Goal: Download file/media

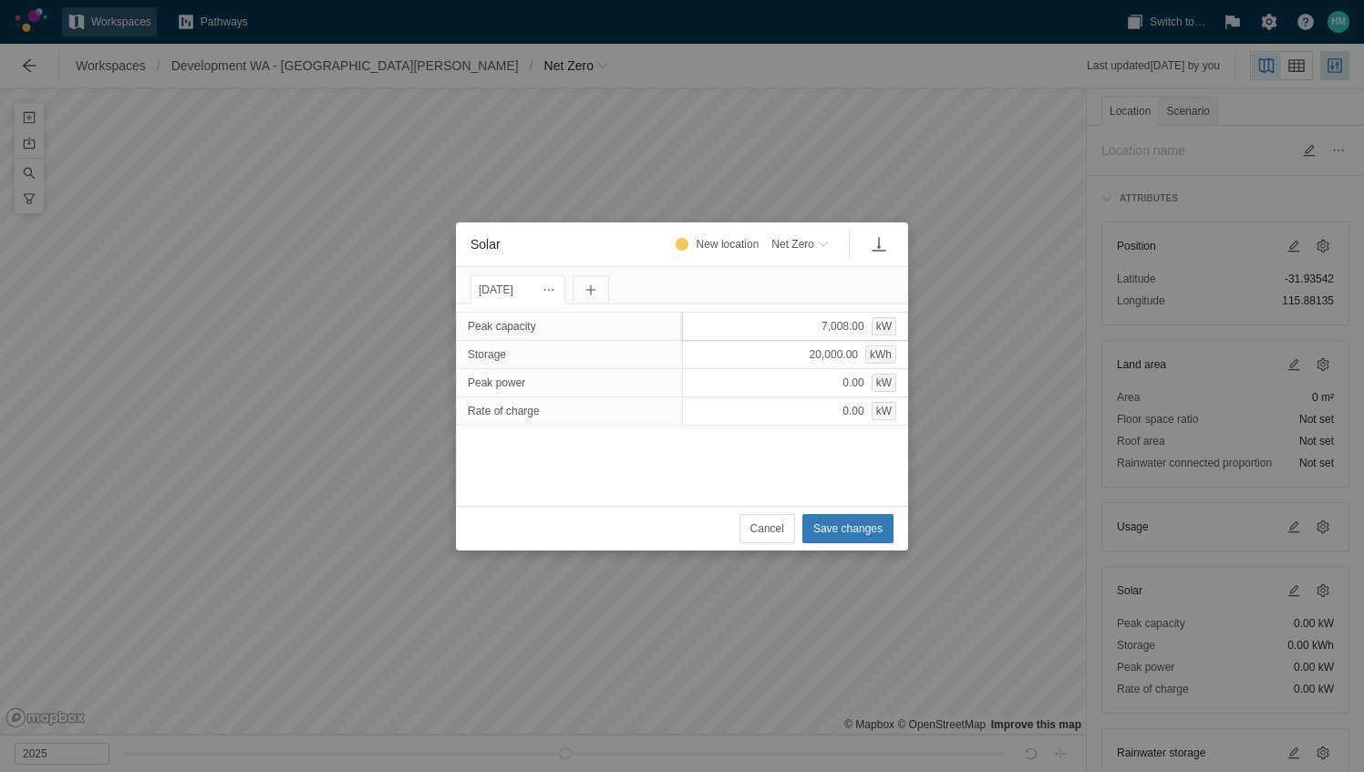
click at [824, 326] on div "7,008.00 kW" at bounding box center [795, 326] width 227 height 29
click at [736, 321] on input "7008" at bounding box center [795, 326] width 227 height 29
drag, startPoint x: 749, startPoint y: 322, endPoint x: 658, endPoint y: 319, distance: 91.2
click at [658, 319] on div "Peak capacity 7008" at bounding box center [682, 326] width 451 height 27
click at [837, 316] on div "7,008.00 kW" at bounding box center [795, 326] width 227 height 29
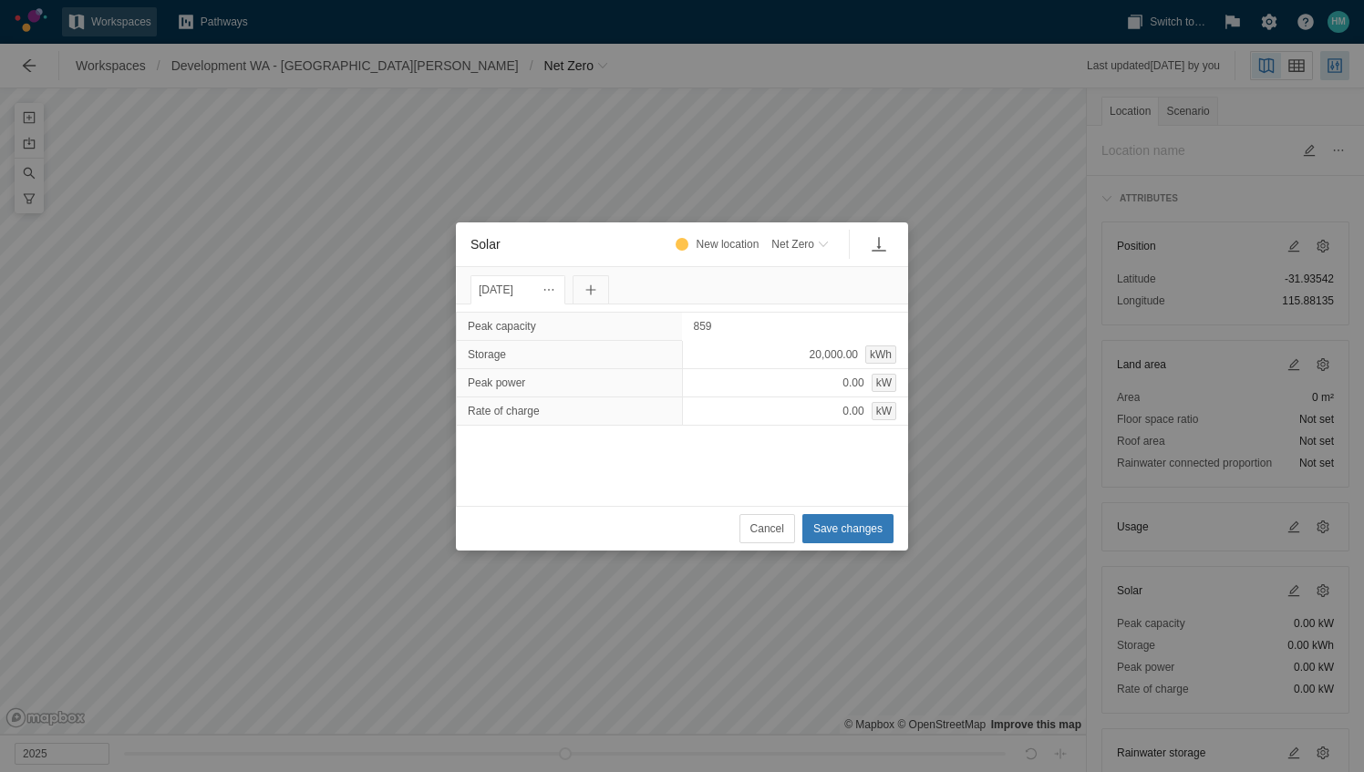
type input "8598"
click at [882, 522] on span "Save changes" at bounding box center [847, 529] width 69 height 18
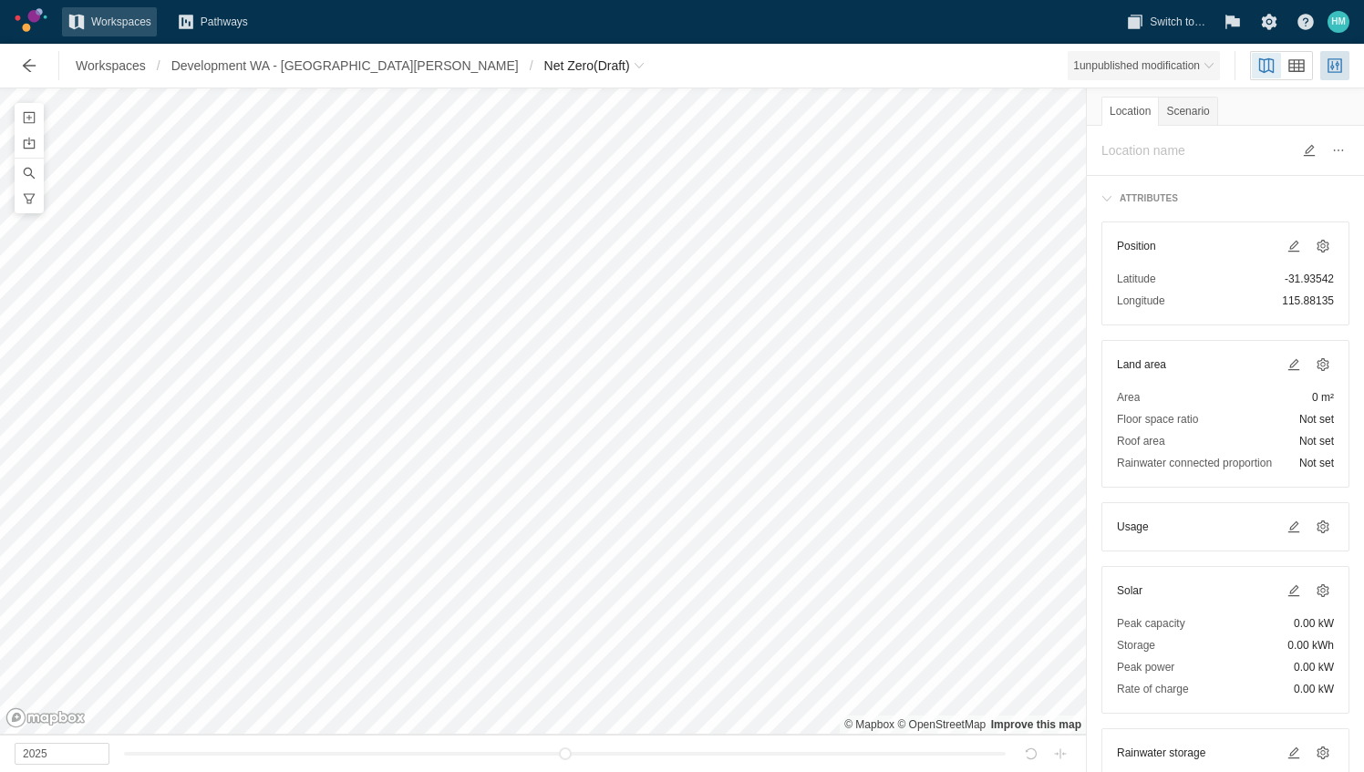
click at [1198, 75] on span "1 unpublished modification" at bounding box center [1144, 65] width 152 height 29
click at [294, 60] on span "Development WA - [GEOGRAPHIC_DATA][PERSON_NAME]" at bounding box center [344, 66] width 347 height 18
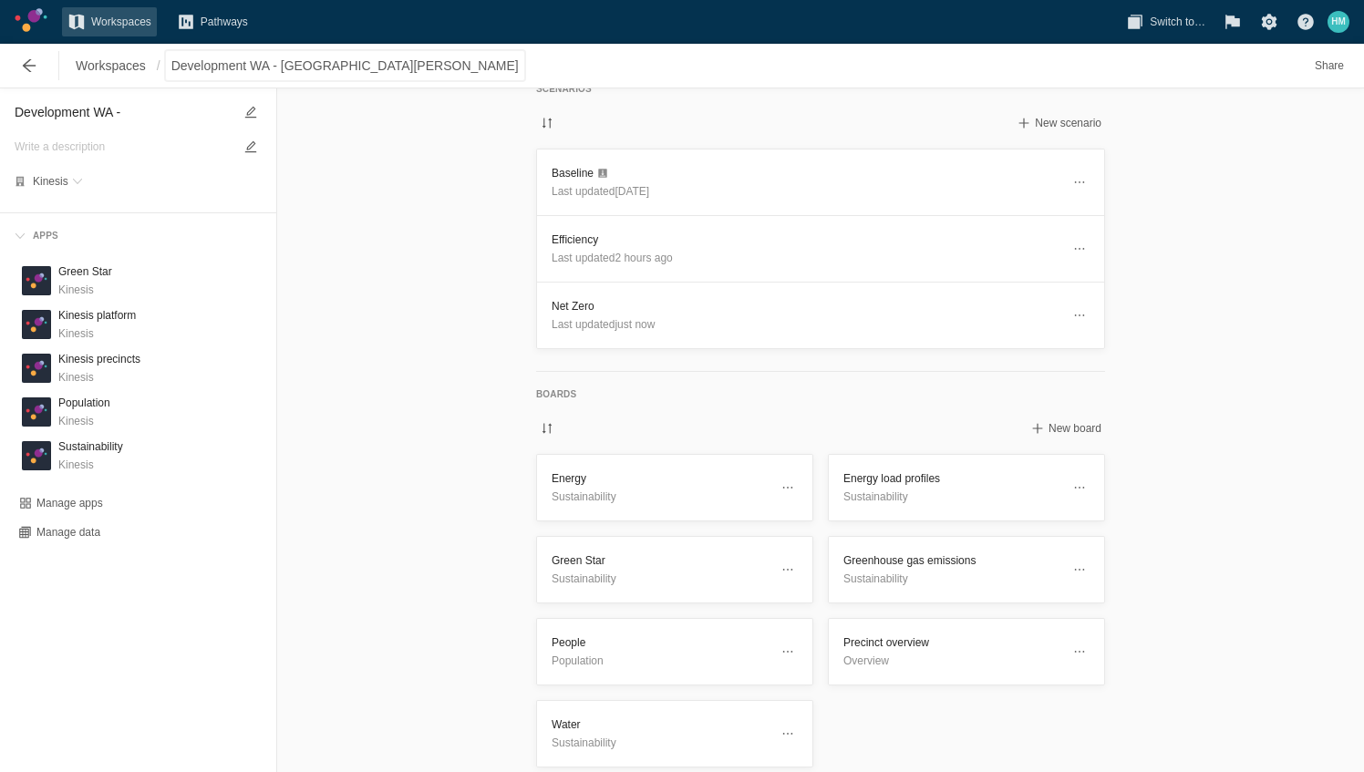
scroll to position [35, 0]
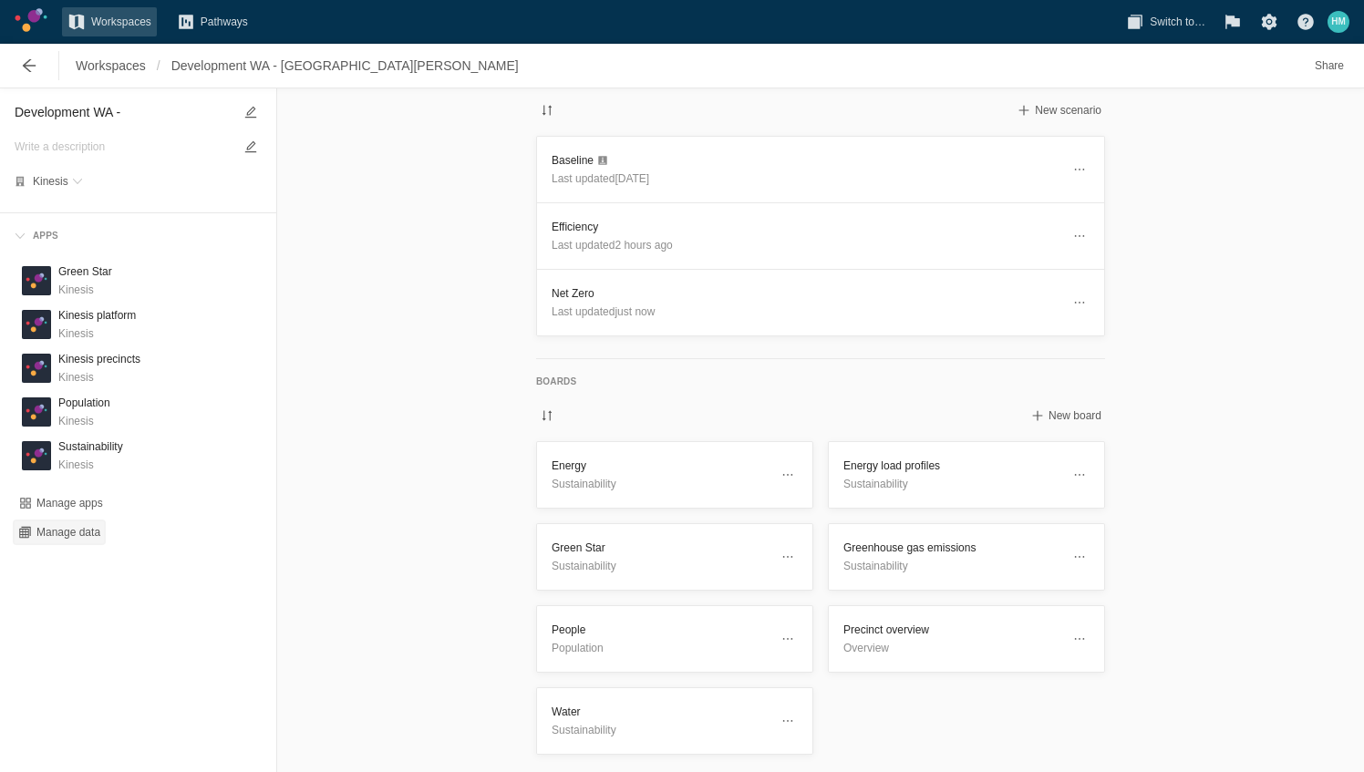
click at [81, 529] on span "Manage data" at bounding box center [68, 532] width 64 height 15
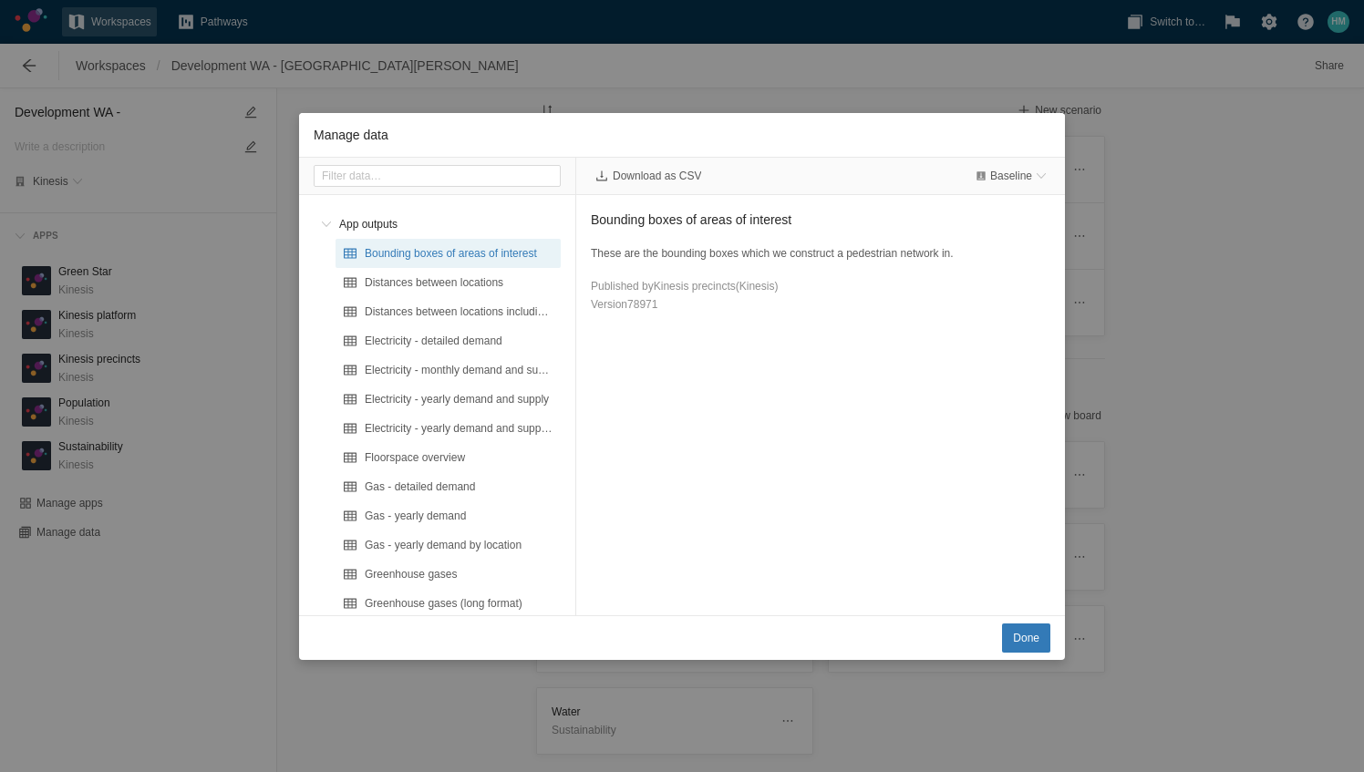
click at [256, 357] on div "Manage data App outputs Bounding boxes of areas of interest Distances between l…" at bounding box center [682, 386] width 1364 height 772
click at [1039, 642] on span "Done" at bounding box center [1026, 638] width 26 height 18
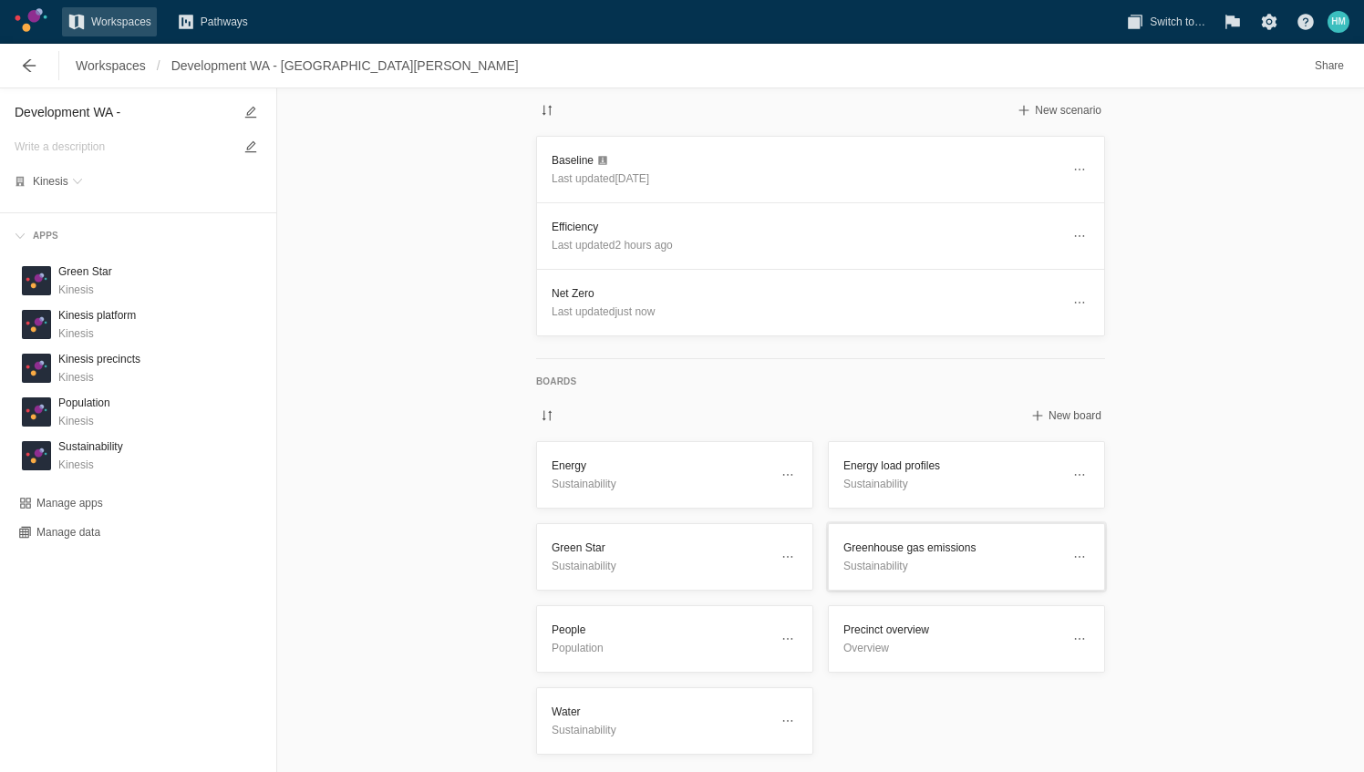
click at [908, 573] on header "Greenhouse gas emissions Sustainability" at bounding box center [966, 557] width 275 height 66
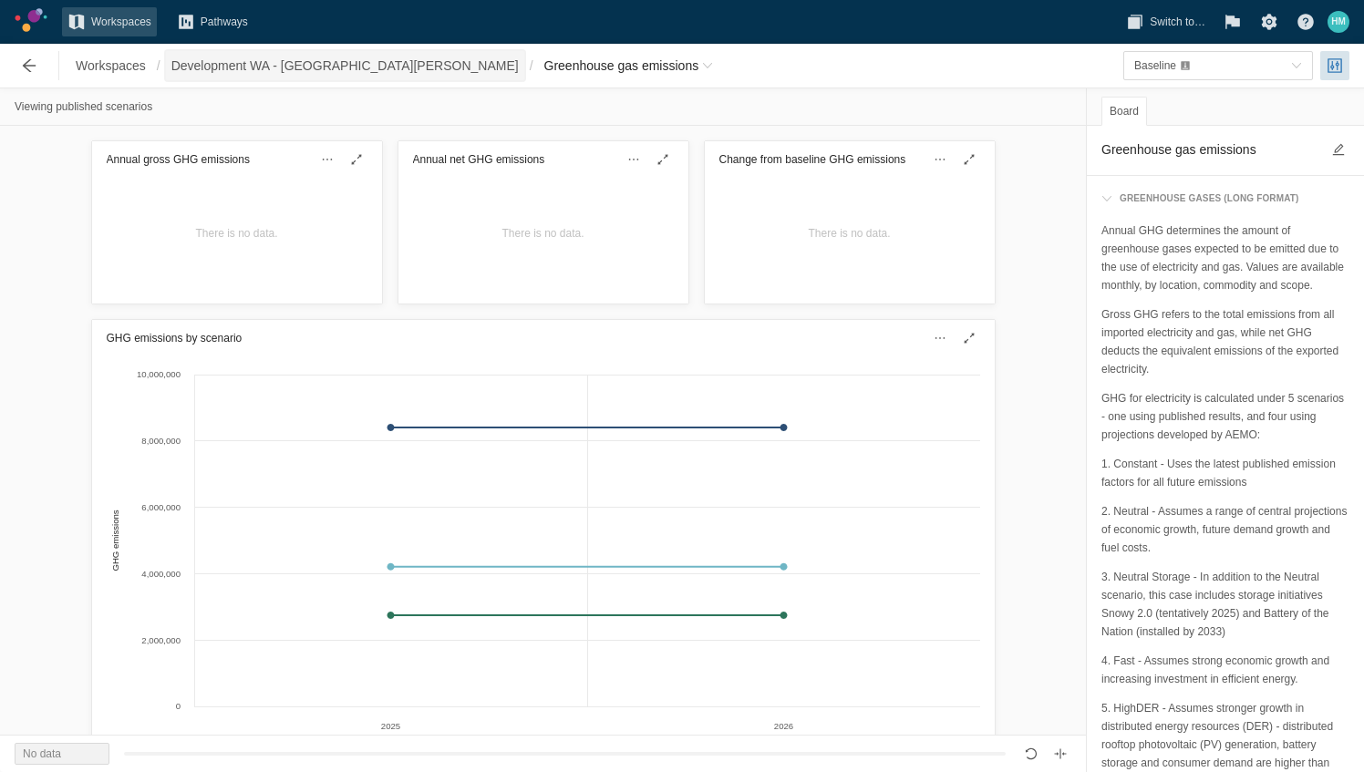
click at [297, 78] on span "Development WA - [GEOGRAPHIC_DATA][PERSON_NAME]" at bounding box center [345, 65] width 358 height 29
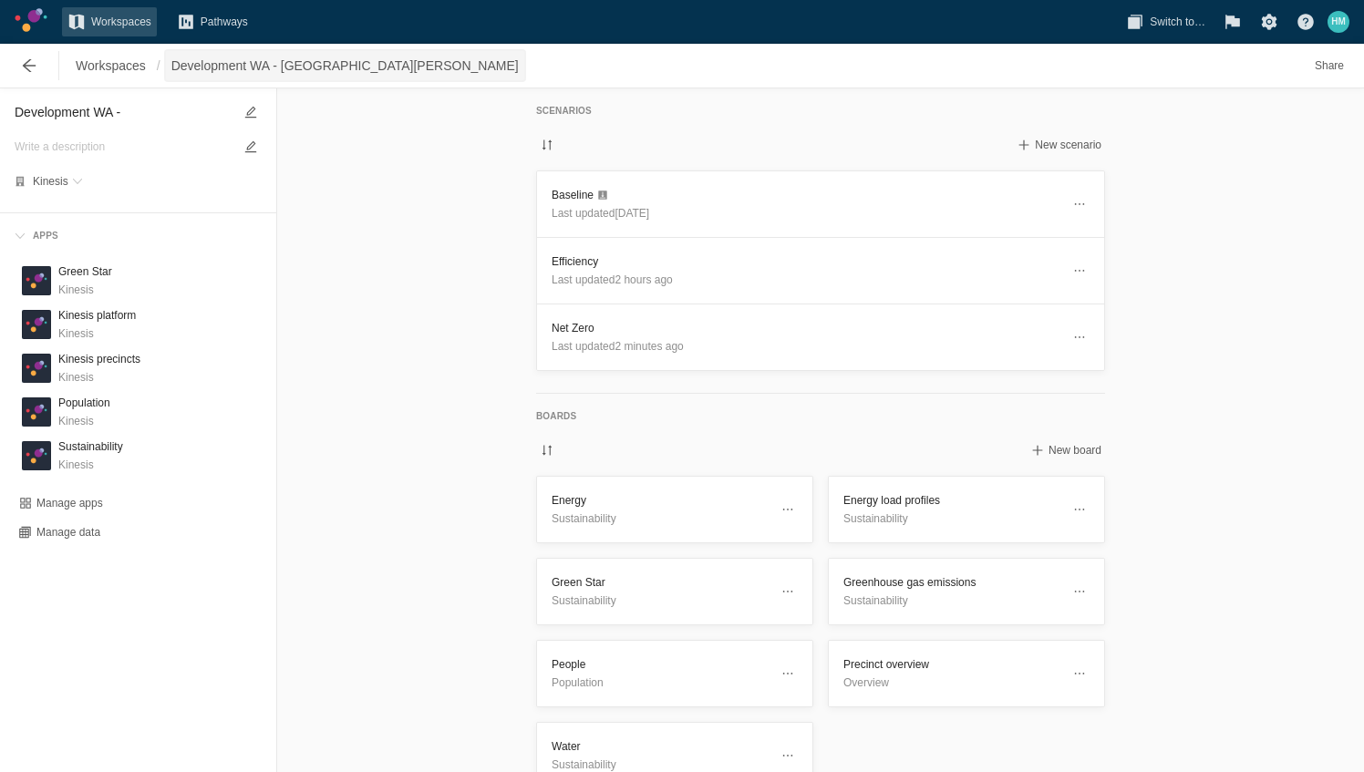
click at [306, 62] on span "Development WA - [GEOGRAPHIC_DATA][PERSON_NAME]" at bounding box center [344, 66] width 347 height 18
click at [111, 531] on div "Manage apps Manage data" at bounding box center [138, 517] width 247 height 51
click at [74, 532] on span "Manage data" at bounding box center [68, 532] width 64 height 15
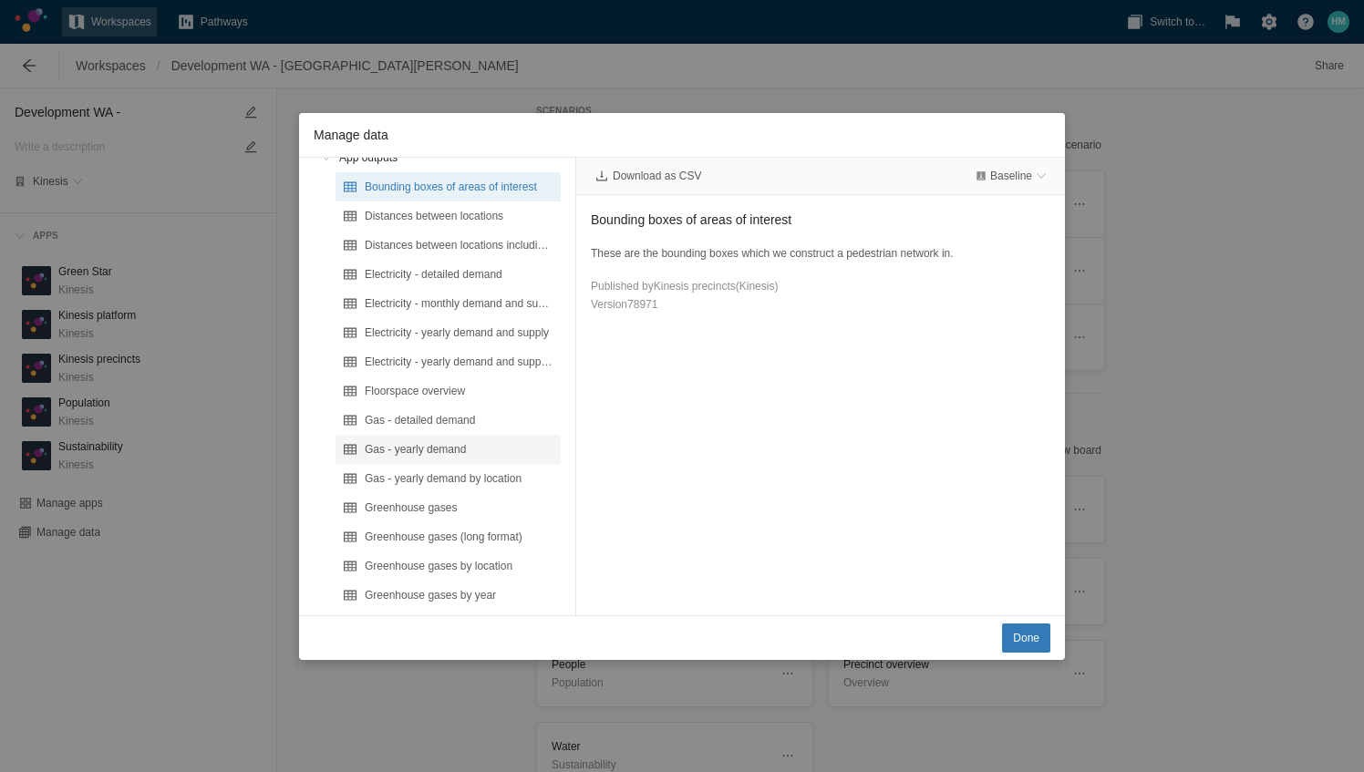
scroll to position [91, 0]
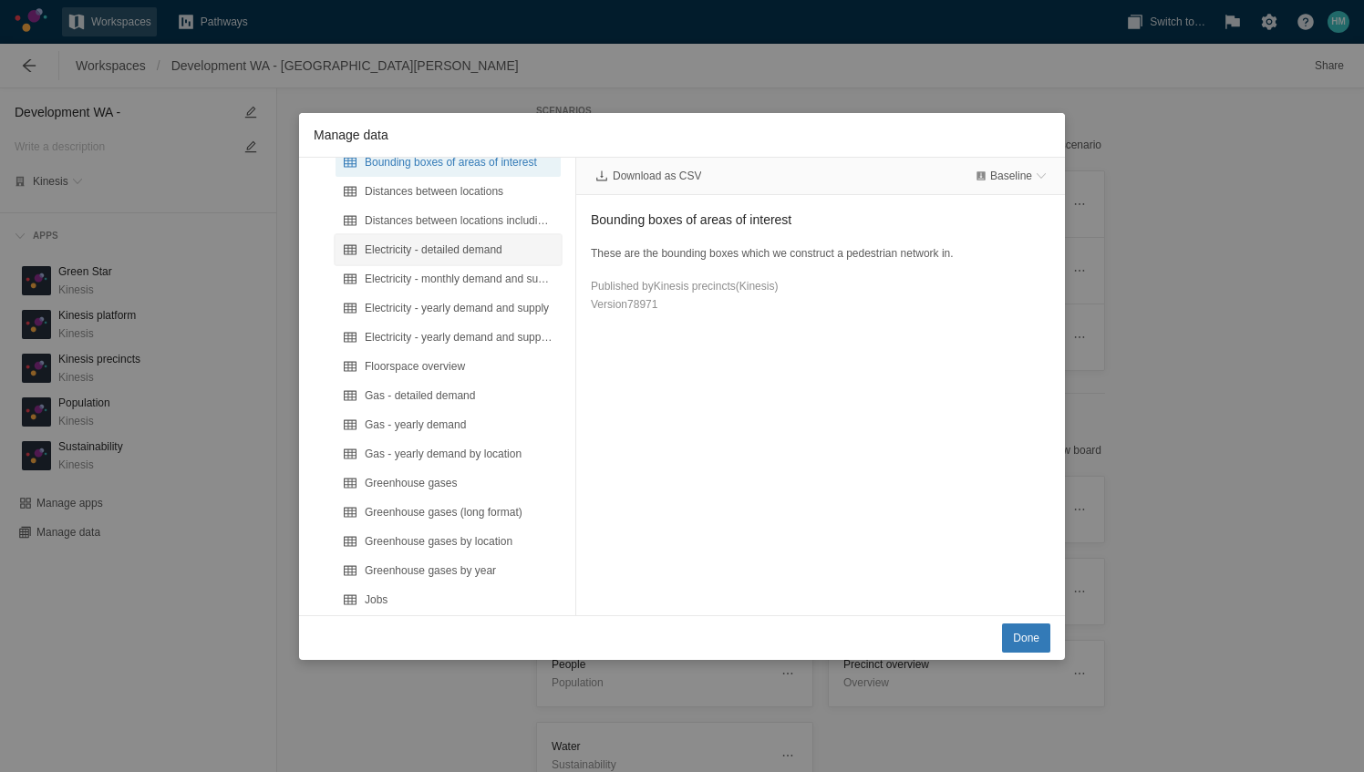
click at [462, 246] on div "Electricity - detailed demand" at bounding box center [459, 250] width 189 height 18
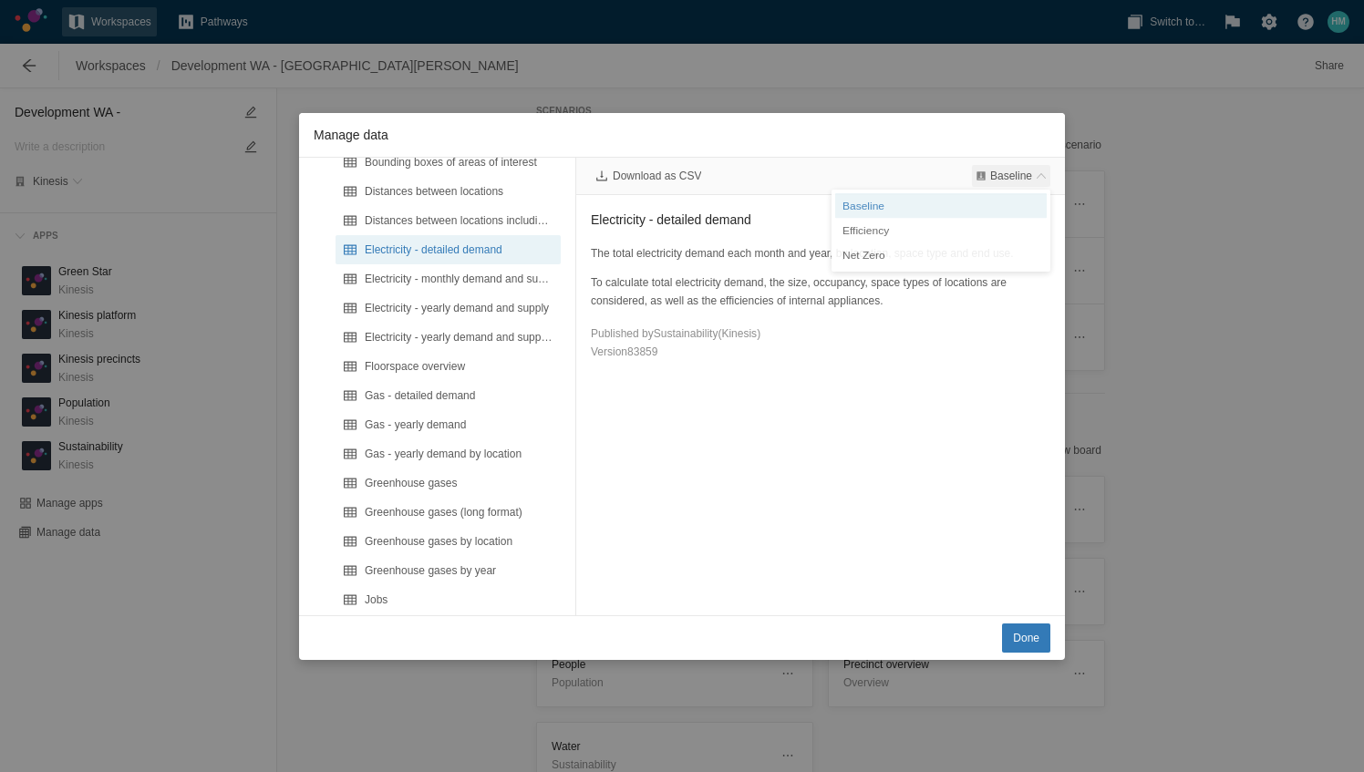
click at [1023, 169] on span "Baseline" at bounding box center [1011, 176] width 42 height 15
click at [903, 252] on div "Net Zero" at bounding box center [941, 257] width 212 height 26
click at [654, 171] on span "Download as CSV" at bounding box center [657, 176] width 88 height 15
click at [494, 337] on div "Electricity - yearly demand and supply by location" at bounding box center [459, 337] width 189 height 18
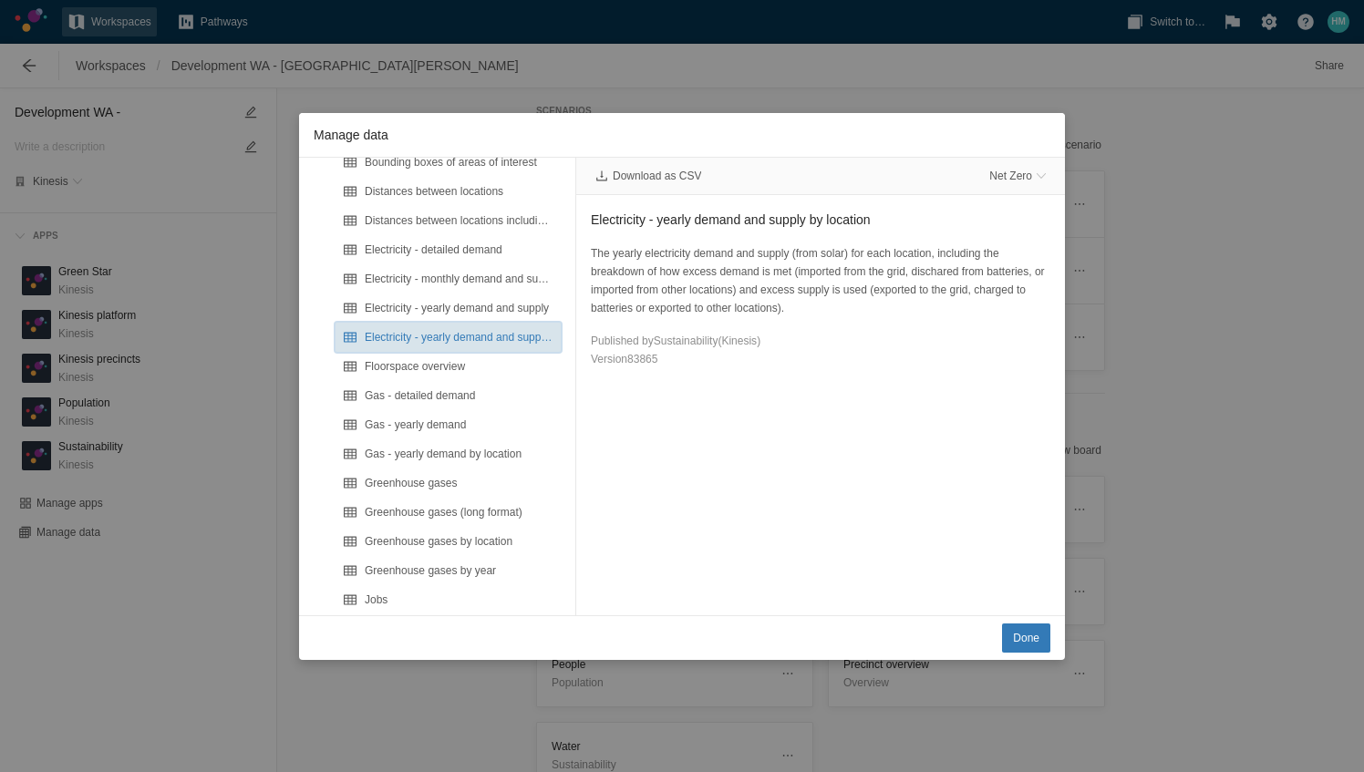
click at [478, 334] on div "Electricity - yearly demand and supply by location" at bounding box center [459, 337] width 189 height 18
click at [467, 295] on div "Electricity - yearly demand and supply" at bounding box center [448, 308] width 225 height 29
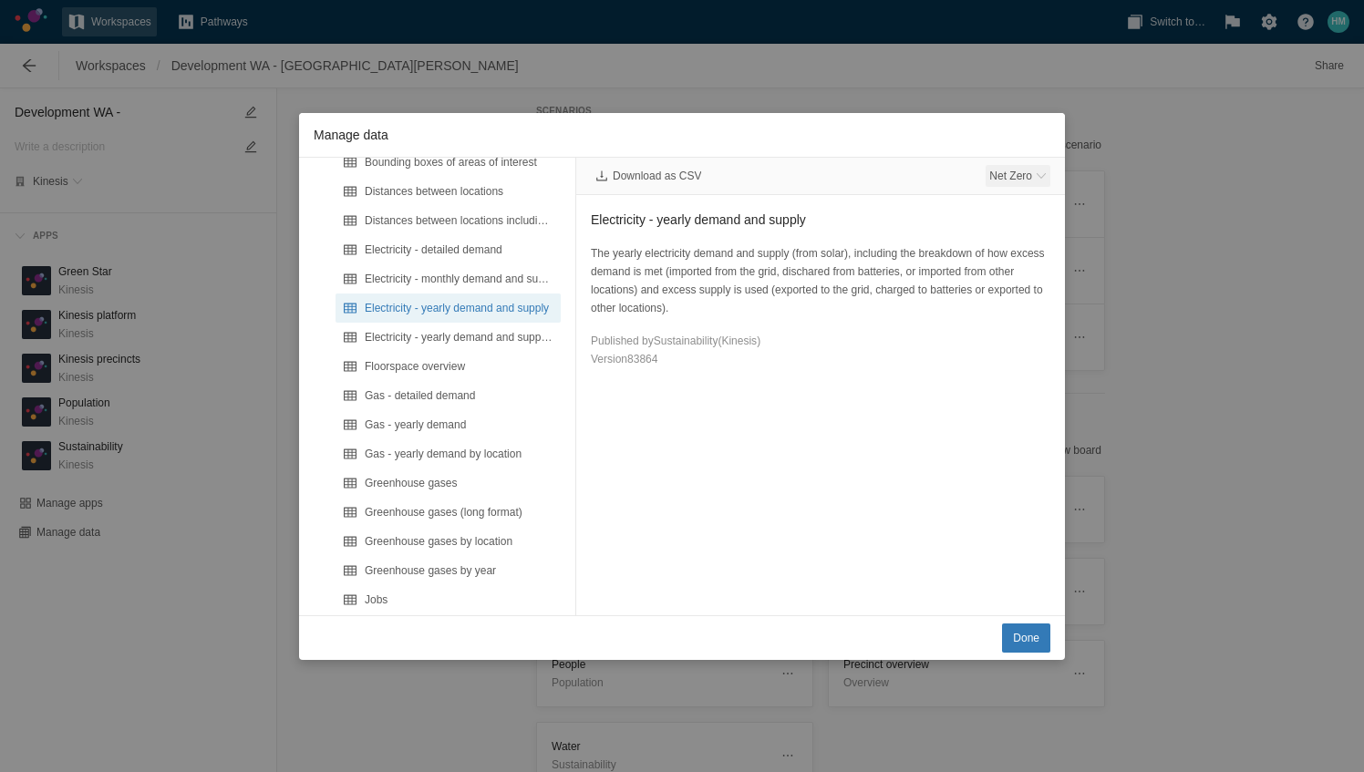
click at [1015, 177] on span "Net Zero" at bounding box center [1010, 176] width 43 height 15
click at [1012, 178] on span "Net Zero" at bounding box center [1010, 176] width 43 height 15
click at [673, 167] on span "Download as CSV" at bounding box center [648, 176] width 114 height 22
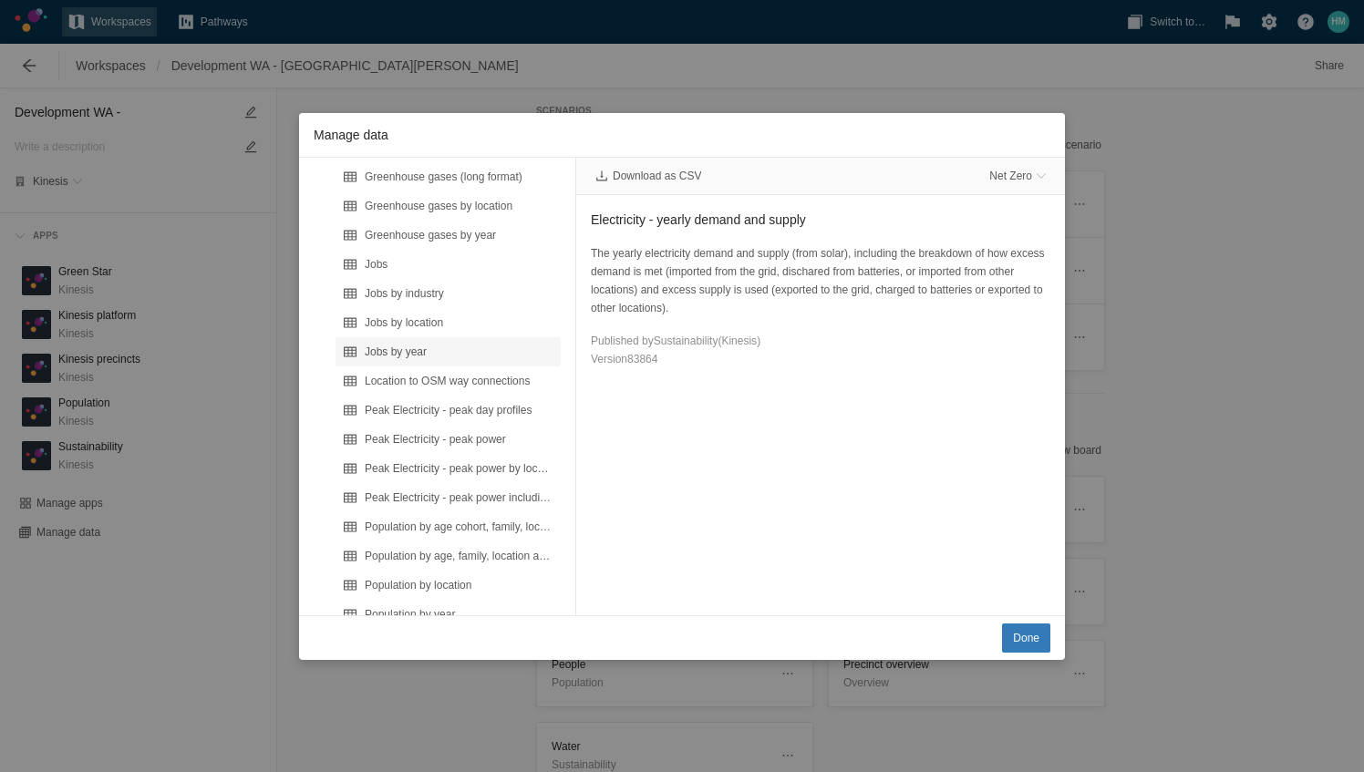
scroll to position [456, 0]
click at [508, 381] on div "Peak Electricity - peak day profiles" at bounding box center [459, 381] width 189 height 18
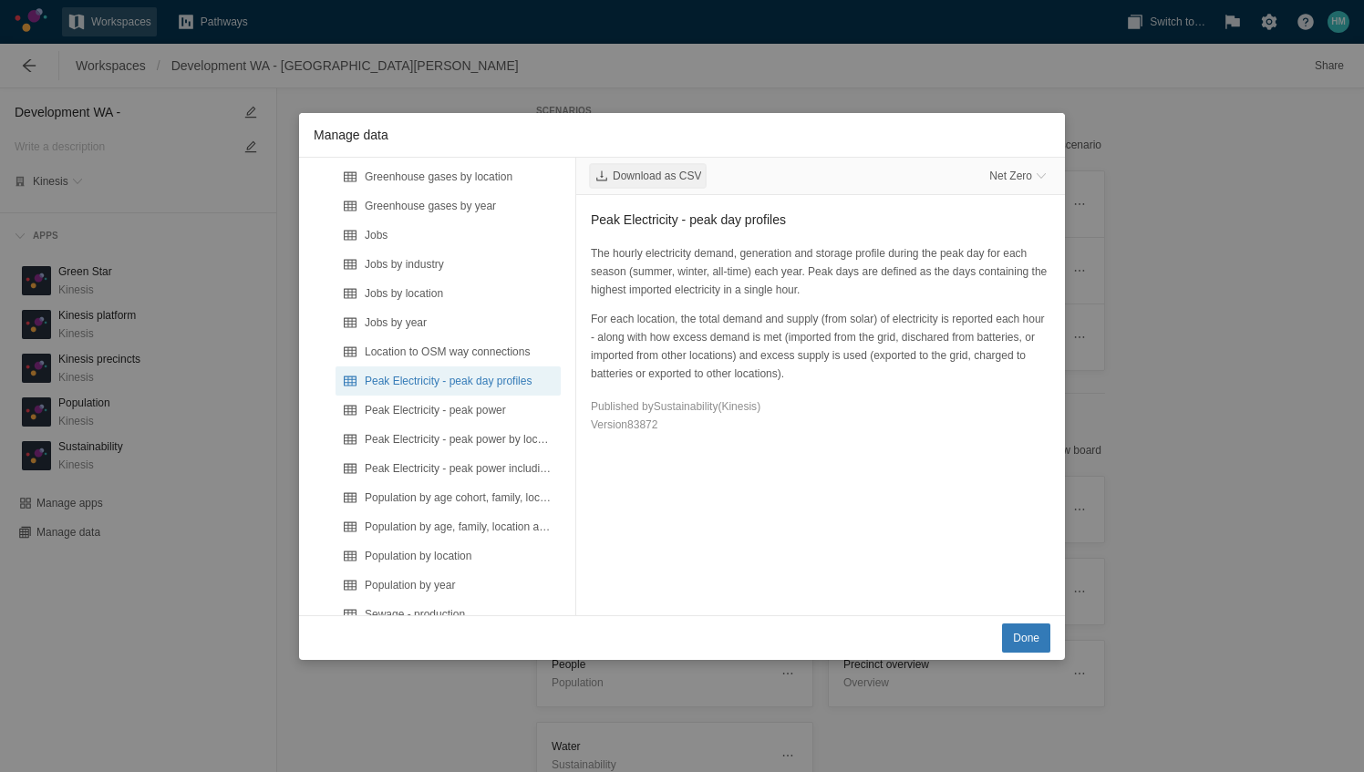
click at [658, 175] on span "Download as CSV" at bounding box center [657, 176] width 88 height 15
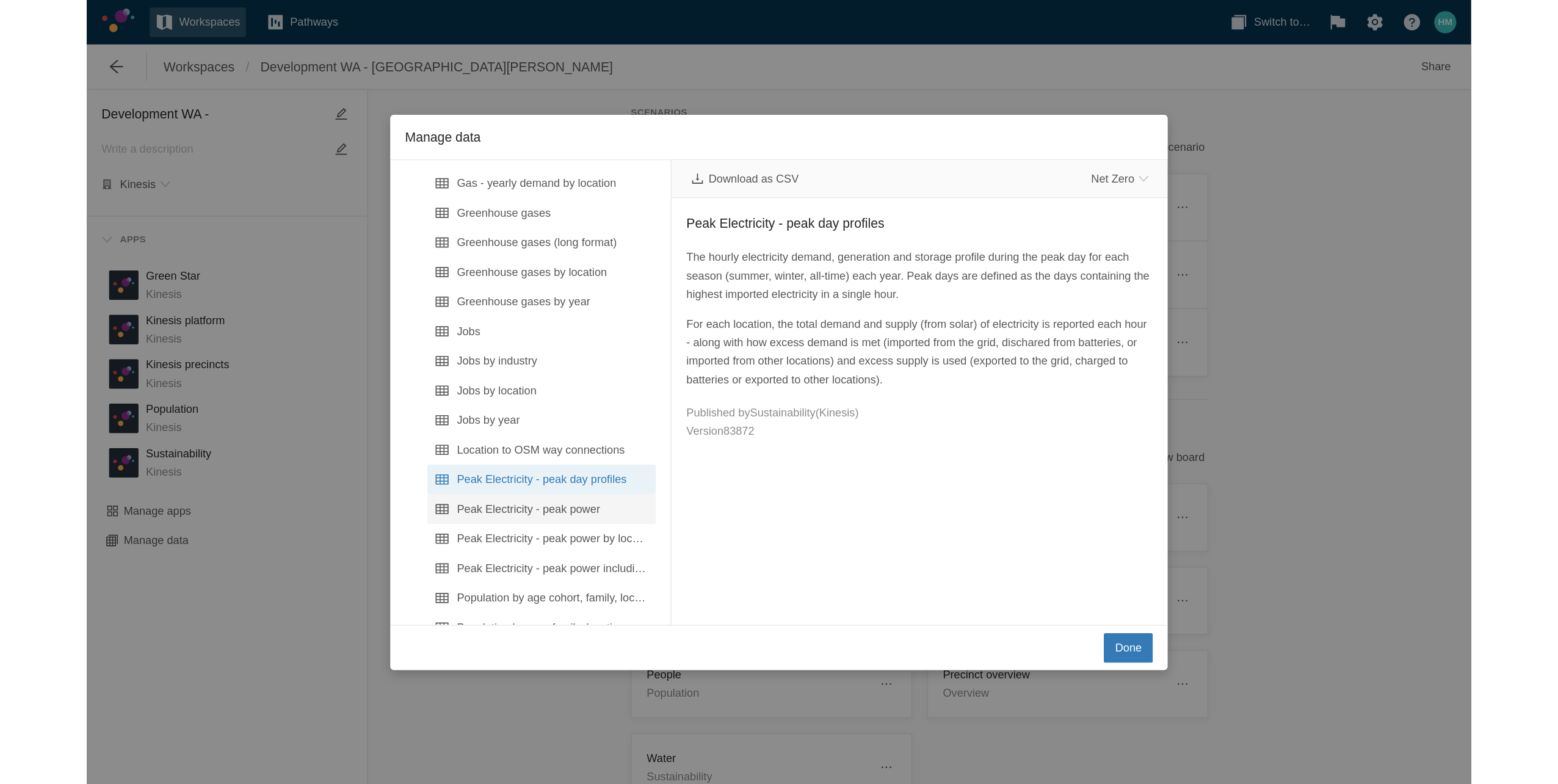
scroll to position [122, 0]
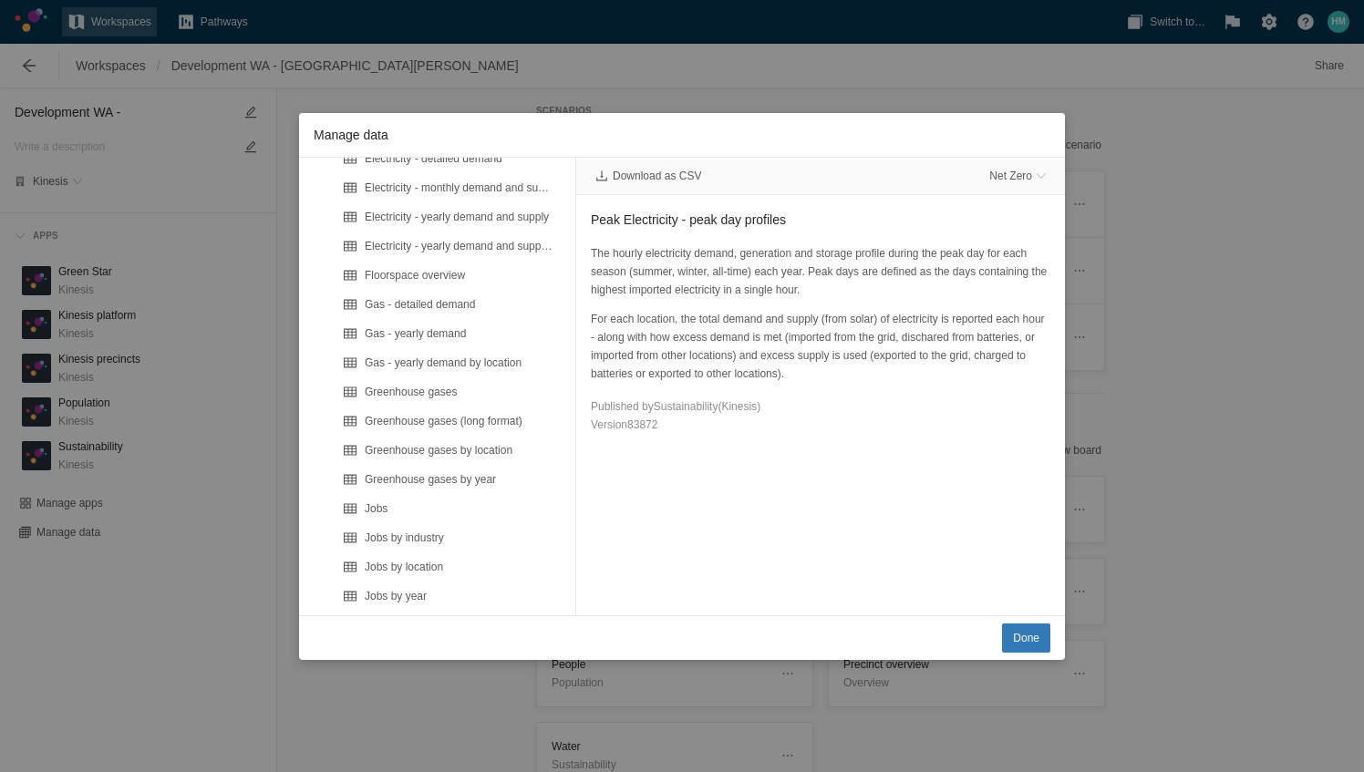
click at [722, 738] on div "Manage data App outputs Bounding boxes of areas of interest Distances between l…" at bounding box center [682, 386] width 1364 height 772
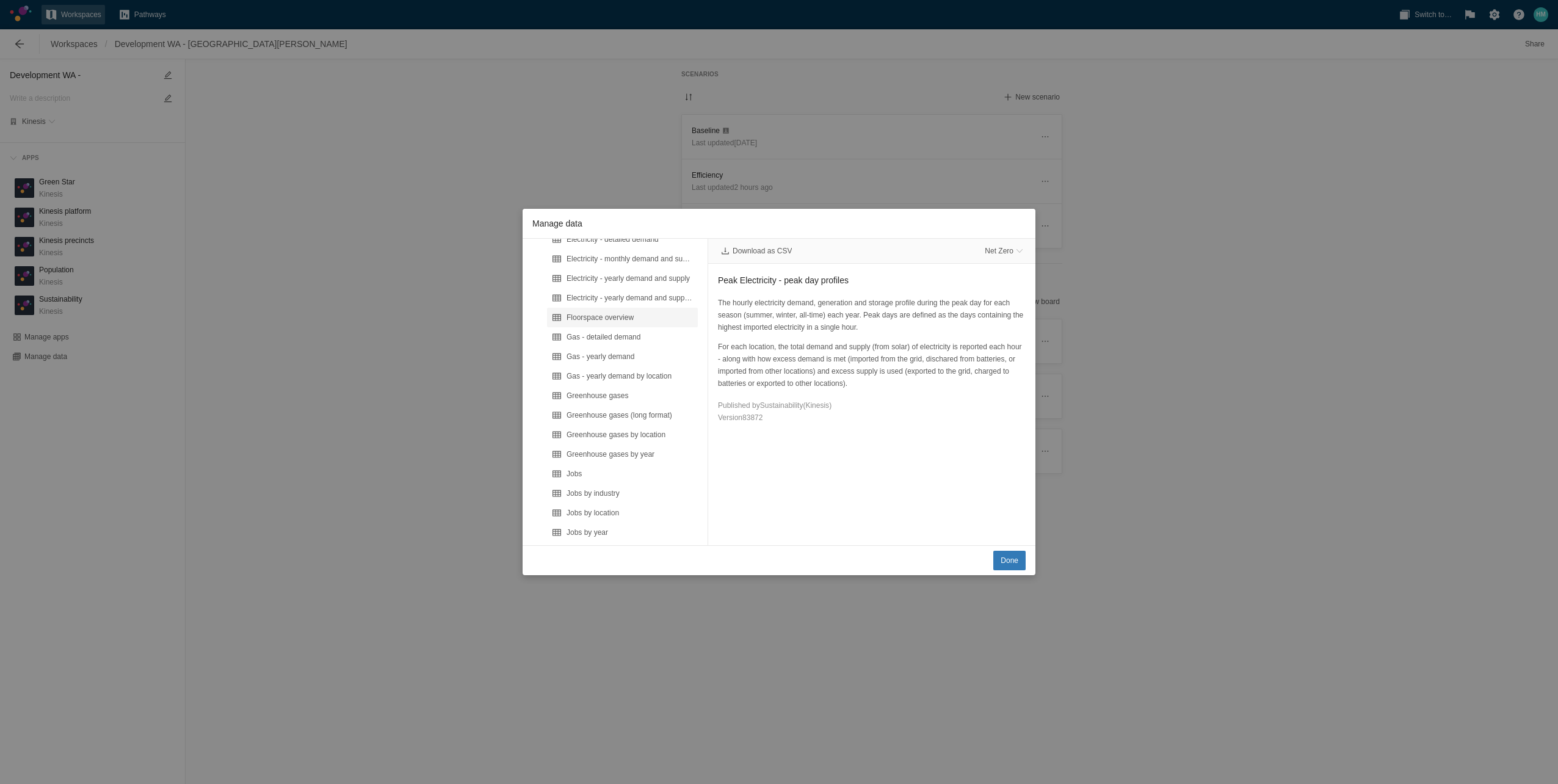
scroll to position [0, 0]
click at [672, 401] on div "Electricity - yearly demand and supply" at bounding box center [629, 400] width 127 height 12
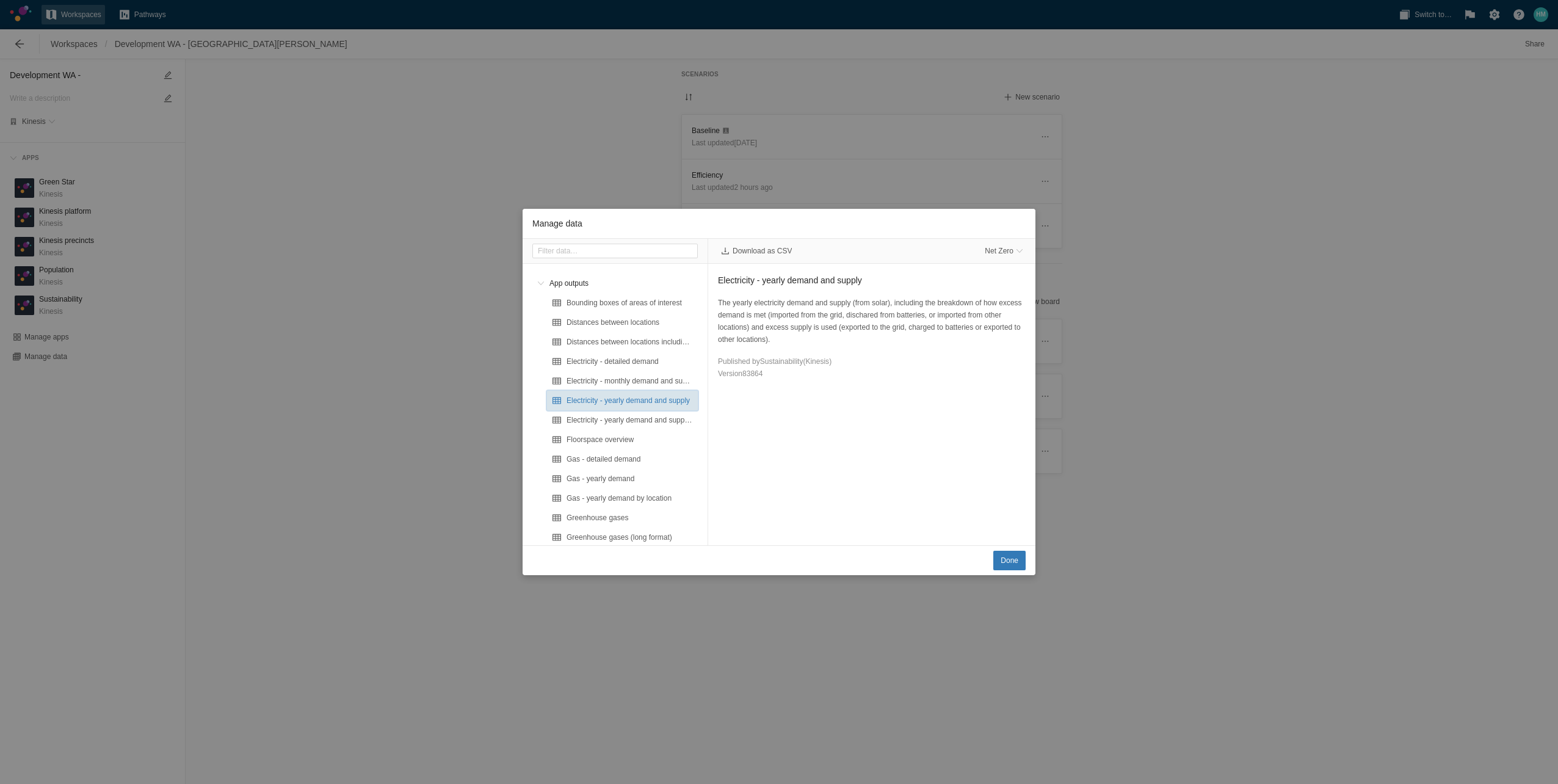
click at [642, 397] on div "Electricity - yearly demand and supply" at bounding box center [629, 400] width 127 height 12
click at [769, 261] on div "Download as CSV Net Zero" at bounding box center [872, 250] width 327 height 24
click at [771, 253] on span "Download as CSV" at bounding box center [762, 250] width 59 height 10
drag, startPoint x: 1290, startPoint y: 384, endPoint x: 1279, endPoint y: 252, distance: 132.5
click at [913, 384] on div "Manage data App outputs Bounding boxes of areas of interest Distances between l…" at bounding box center [779, 392] width 1558 height 784
